Goal: Task Accomplishment & Management: Manage account settings

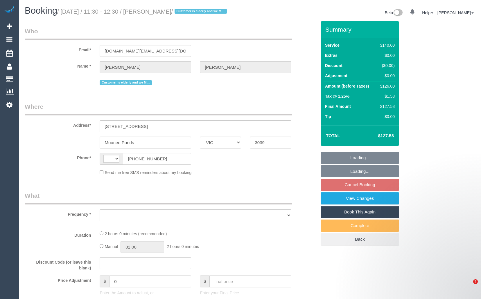
select select "VIC"
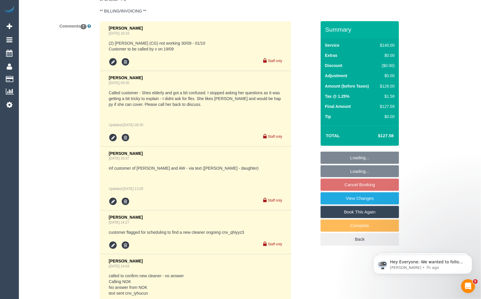
select select "string:AU"
select select "object:12789"
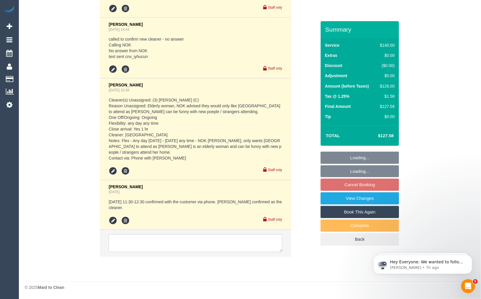
select select "string:stripe-pm_1NoKqy2GScqysDRVsan1s9rF"
select select "number:28"
select select "number:14"
select select "number:19"
select select "number:24"
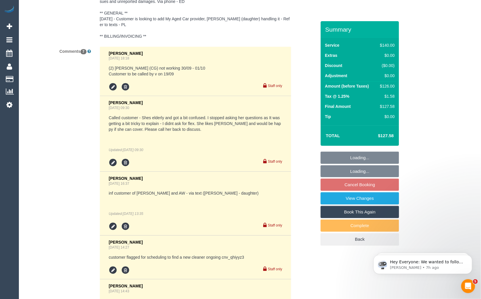
select select "object:13785"
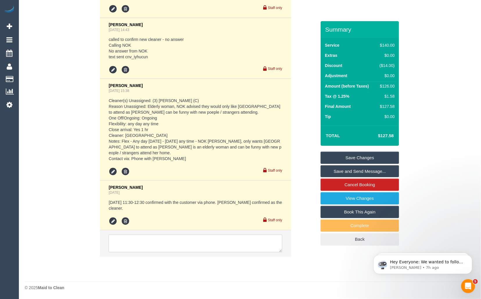
click at [187, 246] on textarea at bounding box center [195, 244] width 173 height 18
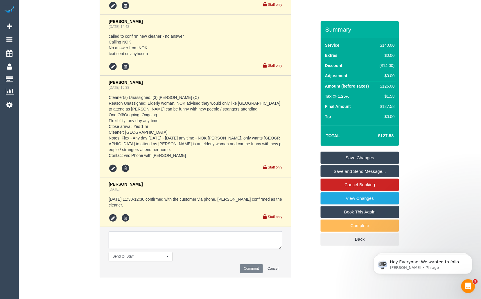
paste textarea "Cleaner(s) Unassigned: Reason Unassigned: Contact customer via: Which message s…"
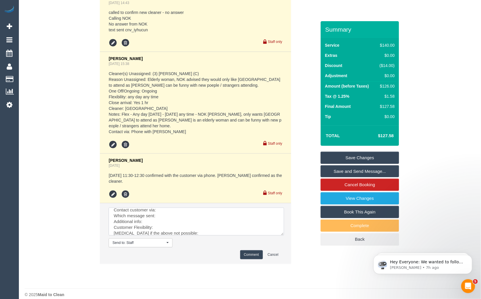
scroll to position [0, 0]
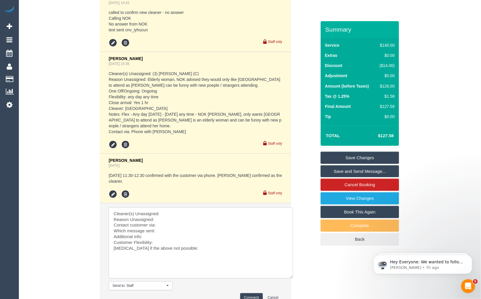
drag, startPoint x: 280, startPoint y: 228, endPoint x: 291, endPoint y: 281, distance: 54.4
click at [291, 279] on textarea at bounding box center [201, 243] width 184 height 71
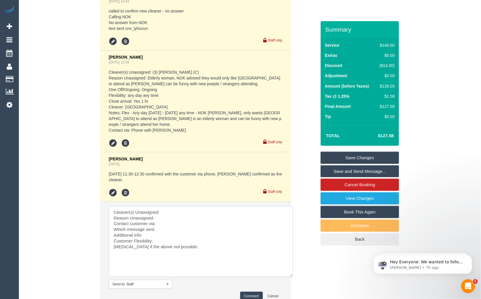
click at [176, 215] on textarea at bounding box center [201, 241] width 184 height 71
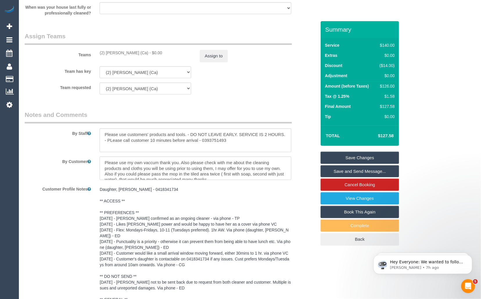
scroll to position [770, 0]
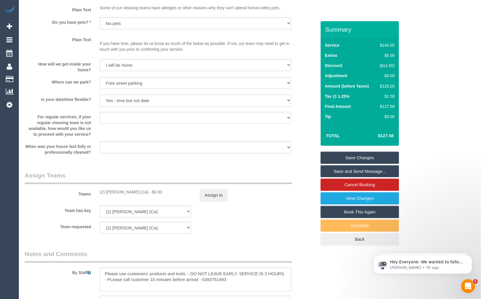
drag, startPoint x: 98, startPoint y: 207, endPoint x: 141, endPoint y: 205, distance: 42.4
click at [141, 195] on div "(2) [PERSON_NAME] (Ca) - $0.00" at bounding box center [145, 192] width 100 height 6
copy div "(2) [PERSON_NAME] (Ca)"
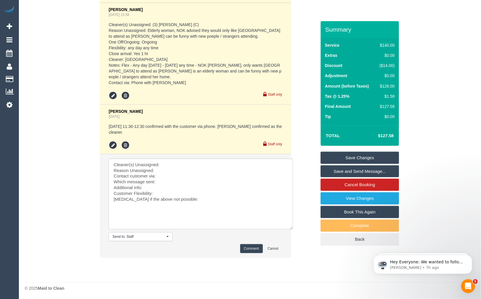
scroll to position [1538, 0]
click at [179, 165] on textarea at bounding box center [201, 193] width 184 height 71
paste textarea "(2) [PERSON_NAME] (Ca)"
click at [174, 167] on textarea at bounding box center [201, 193] width 184 height 71
click at [167, 176] on textarea at bounding box center [201, 193] width 184 height 71
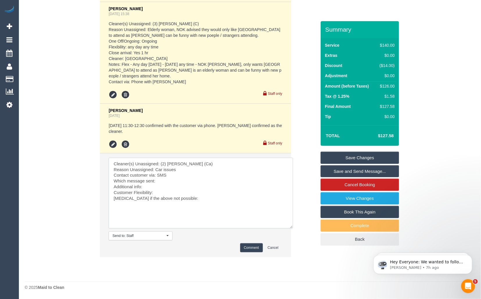
click at [169, 183] on textarea at bounding box center [201, 193] width 184 height 71
click at [161, 187] on textarea at bounding box center [201, 193] width 184 height 71
click at [165, 193] on textarea at bounding box center [201, 193] width 184 height 71
drag, startPoint x: 186, startPoint y: 198, endPoint x: 106, endPoint y: 199, distance: 80.1
click at [106, 199] on li "Send to: Staff Nothing selected Send to: Staff Send to: Customer Send to: Team …" at bounding box center [195, 205] width 191 height 103
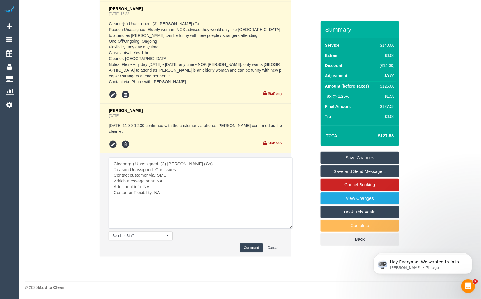
drag, startPoint x: 158, startPoint y: 175, endPoint x: 190, endPoint y: 177, distance: 31.7
click at [190, 177] on textarea at bounding box center [201, 193] width 184 height 71
click at [192, 171] on textarea at bounding box center [201, 193] width 184 height 71
type textarea "Cleaner(s) Unassigned: (2) [PERSON_NAME] (Ca) Reason Unassigned: Car issues, wi…"
click at [251, 249] on button "Comment" at bounding box center [251, 247] width 23 height 9
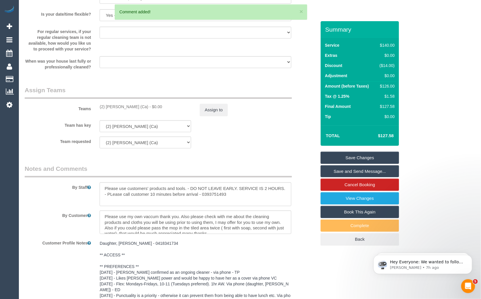
scroll to position [739, 0]
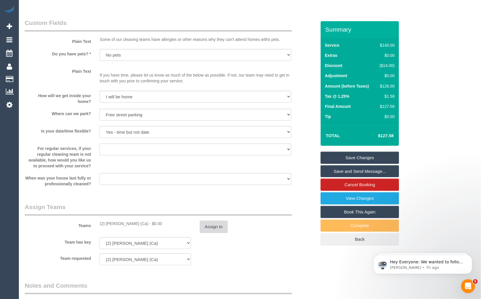
click at [210, 233] on button "Assign to" at bounding box center [214, 227] width 28 height 12
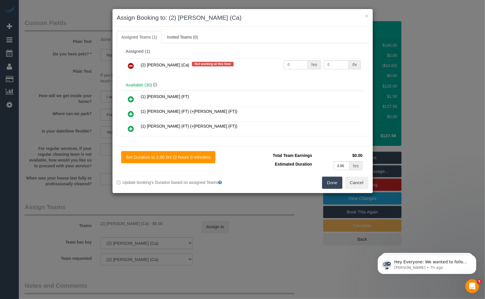
click at [128, 66] on icon at bounding box center [131, 65] width 6 height 7
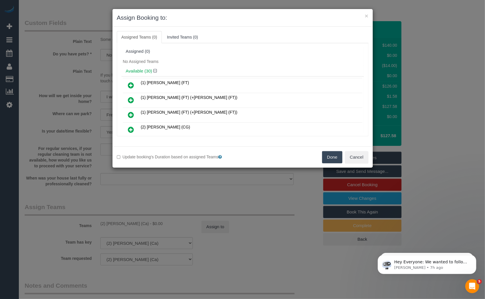
click at [337, 157] on button "Done" at bounding box center [332, 157] width 20 height 12
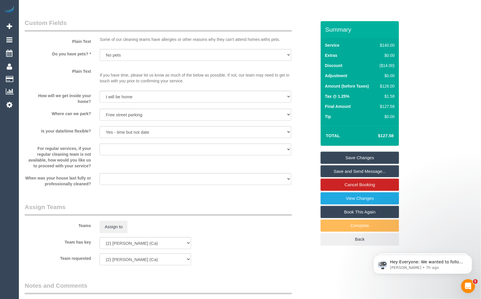
click at [358, 164] on link "Save Changes" at bounding box center [359, 158] width 78 height 12
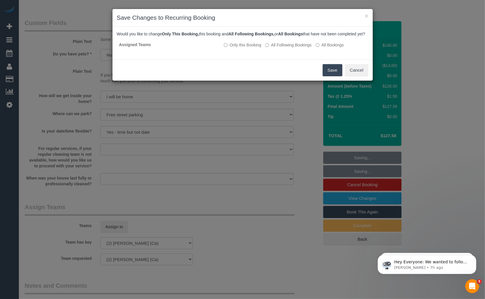
click at [331, 74] on button "Save" at bounding box center [333, 70] width 20 height 12
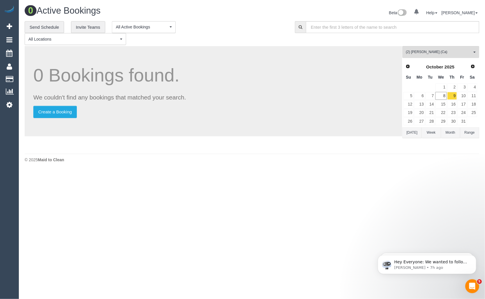
click at [468, 95] on td "11" at bounding box center [473, 96] width 10 height 8
click at [464, 96] on link "10" at bounding box center [463, 96] width 10 height 8
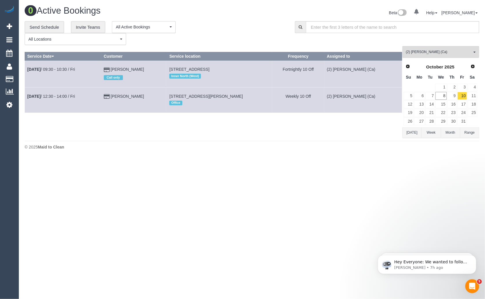
click at [334, 180] on body "0 Beta Your Notifications You have 0 alerts Add Booking Bookings Active Booking…" at bounding box center [242, 149] width 485 height 299
click at [259, 19] on div "Beta 0 Your Notifications You have 0 alerts Help Help Docs Take a Tour Contact …" at bounding box center [368, 13] width 232 height 15
click at [223, 21] on div "**********" at bounding box center [156, 33] width 262 height 24
click at [219, 18] on div "0 Active Bookings Beta 0 Your Notifications You have 0 alerts Help Help Docs Ta…" at bounding box center [252, 13] width 464 height 15
click at [334, 0] on div at bounding box center [242, 0] width 485 height 1
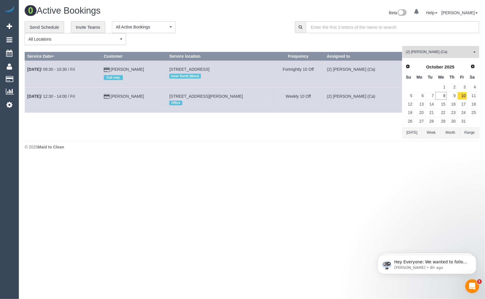
click at [253, 26] on div "**********" at bounding box center [156, 33] width 262 height 24
